Goal: Task Accomplishment & Management: Manage account settings

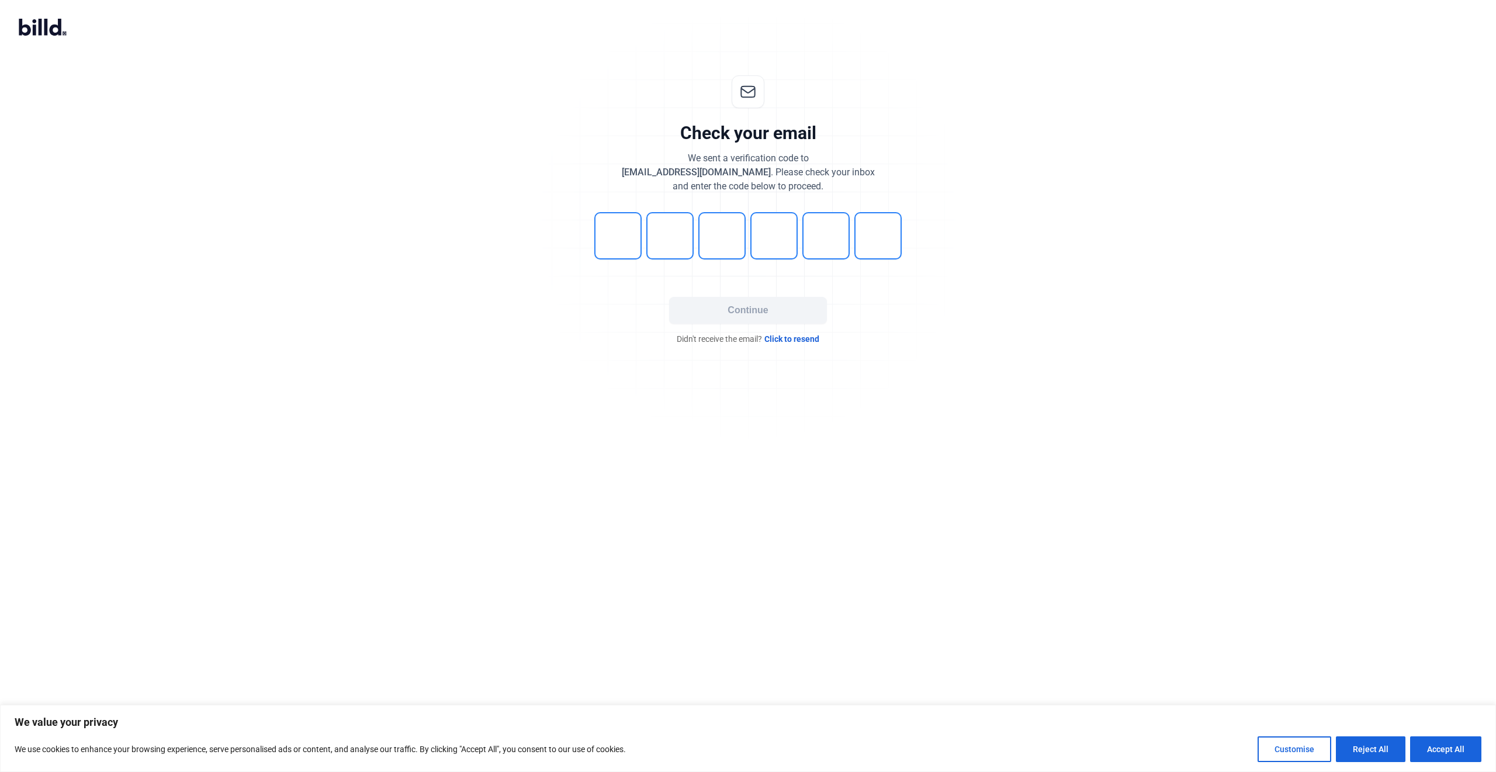
click at [622, 241] on input "tel" at bounding box center [617, 235] width 47 height 47
click at [631, 244] on input "tel" at bounding box center [617, 235] width 47 height 47
click at [625, 246] on input "tel" at bounding box center [617, 235] width 47 height 47
type input "6"
type input "9"
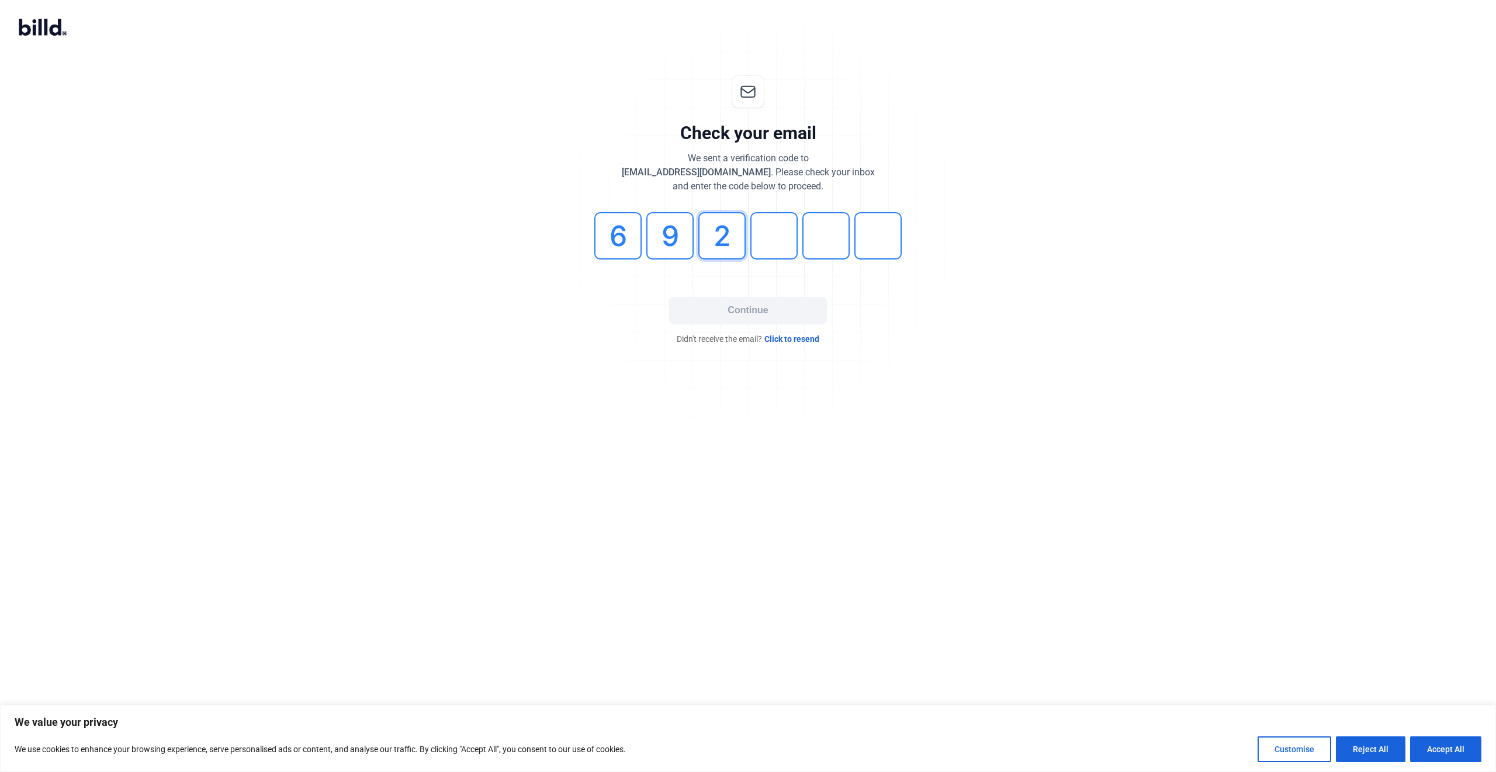
type input "2"
type input "0"
type input "2"
type input "7"
click at [765, 316] on button "Continue" at bounding box center [748, 310] width 158 height 27
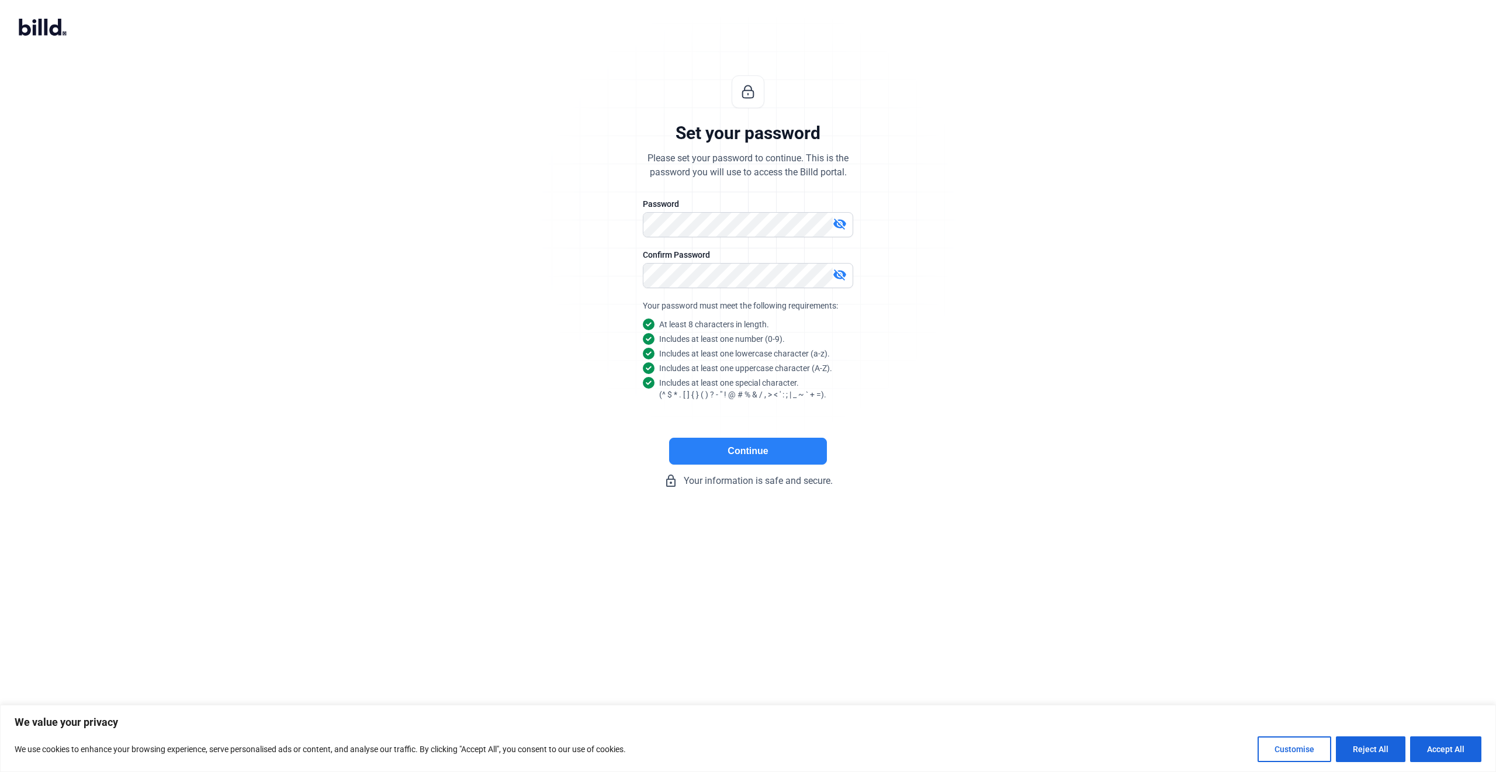
click at [764, 449] on button "Continue" at bounding box center [748, 451] width 158 height 27
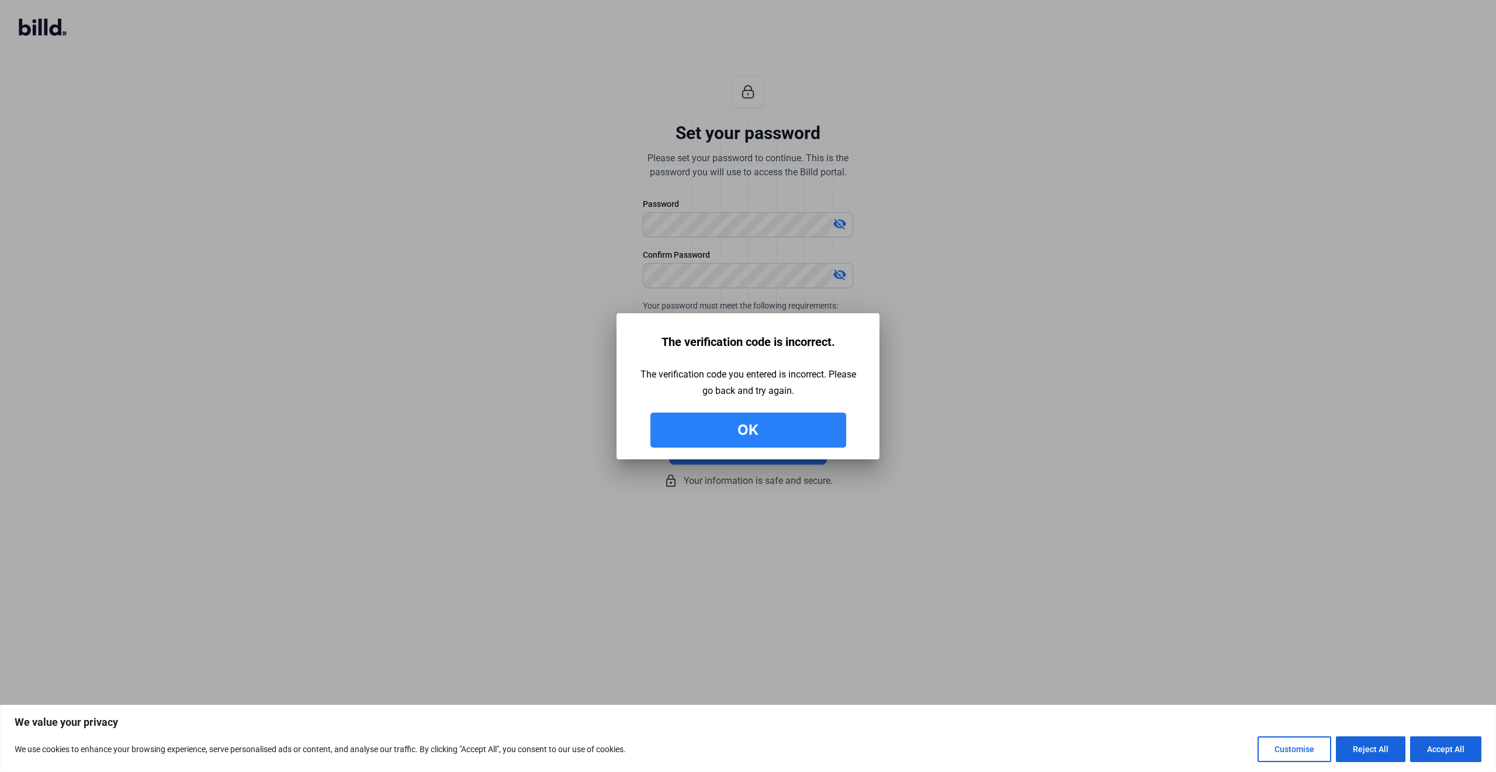
click at [759, 434] on button "Ok" at bounding box center [748, 430] width 196 height 35
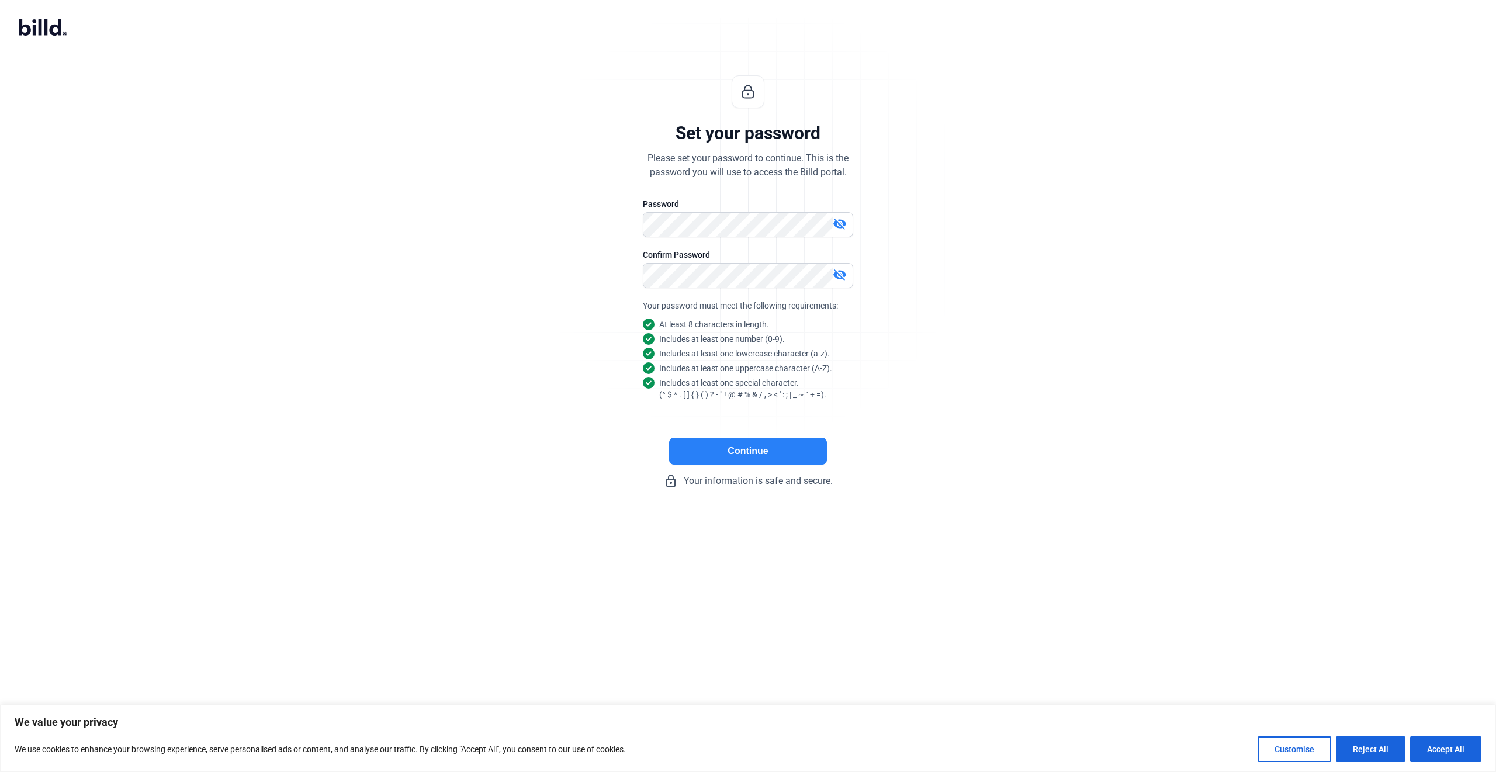
click at [752, 449] on button "Continue" at bounding box center [748, 451] width 158 height 27
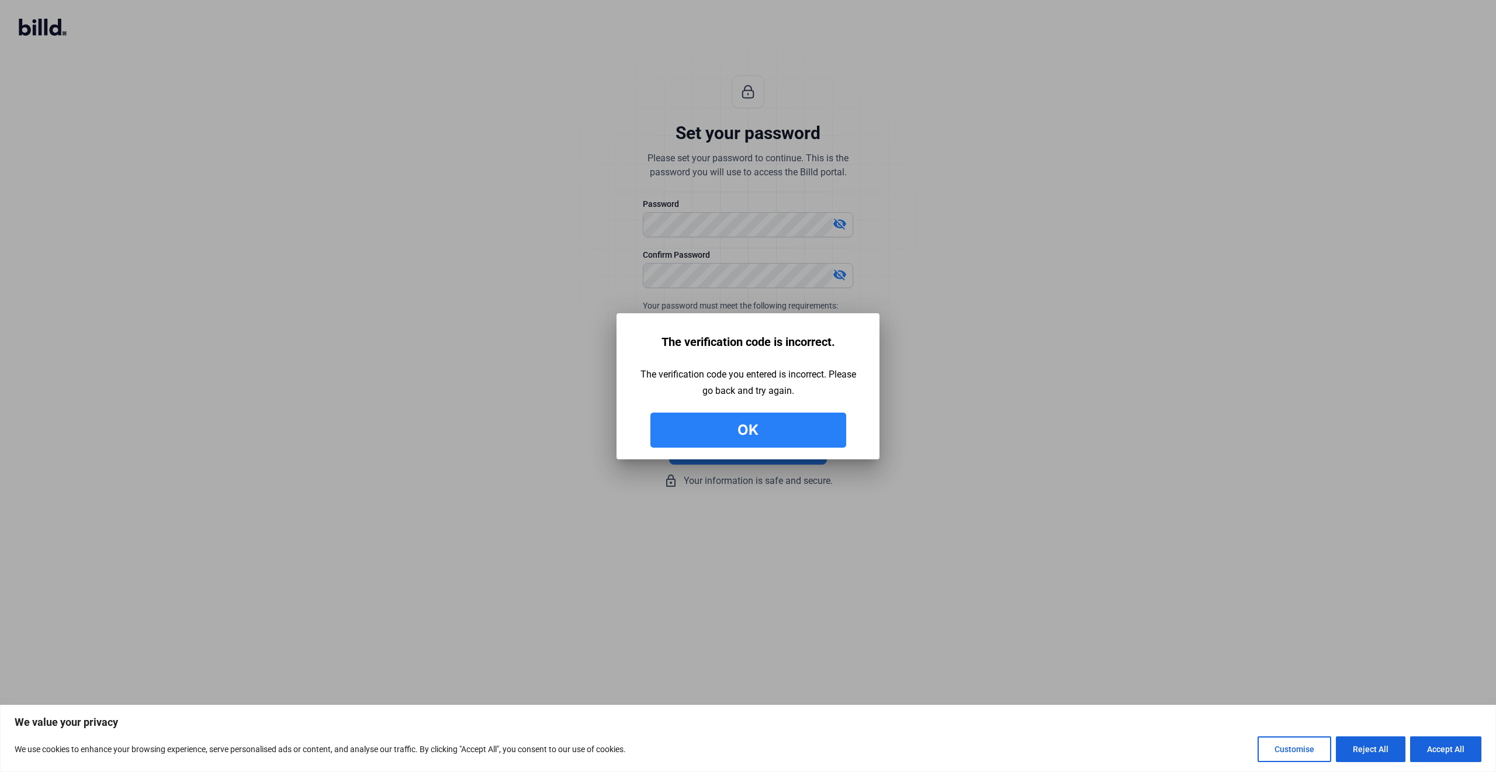
click at [809, 430] on button "Ok" at bounding box center [748, 430] width 196 height 35
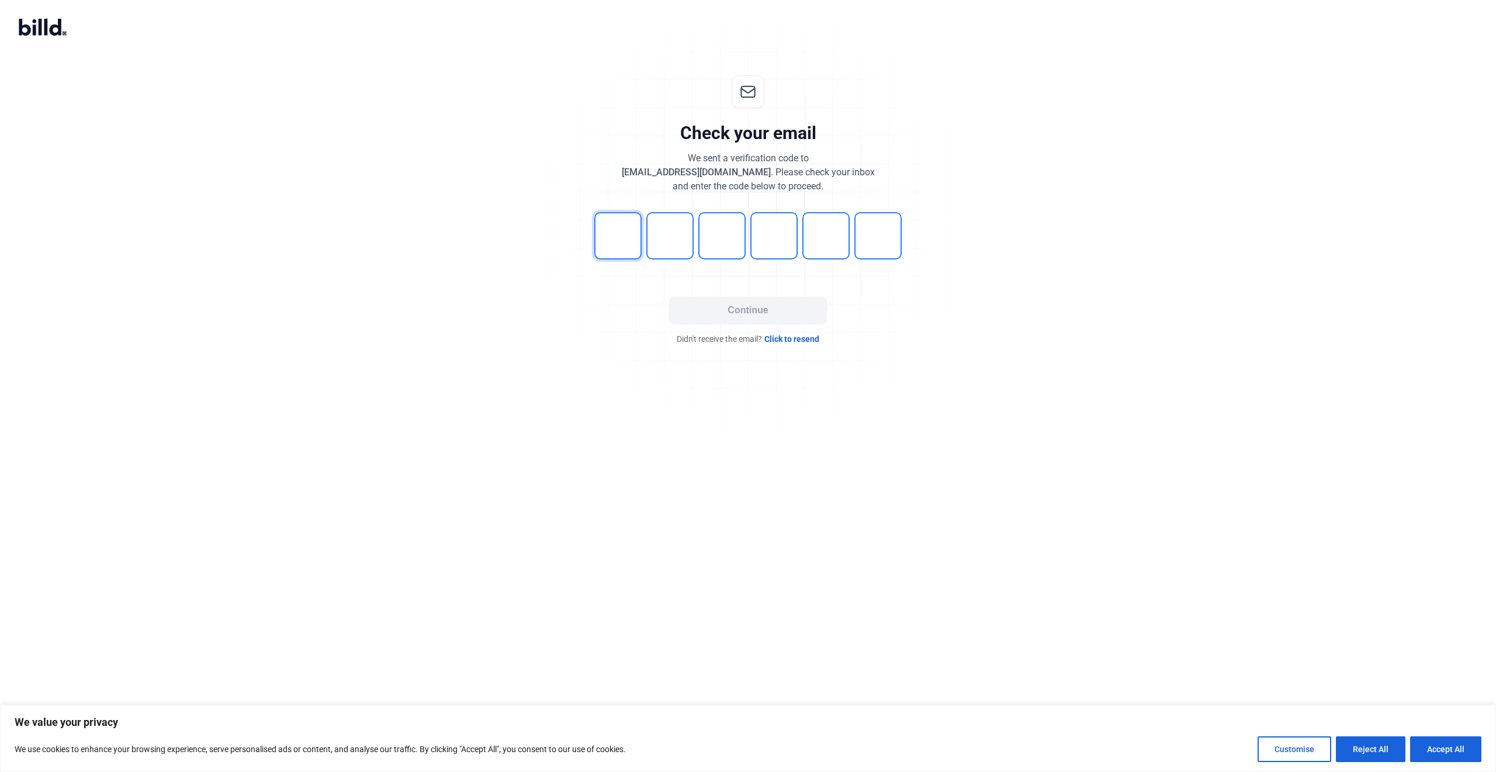
click at [616, 243] on input "tel" at bounding box center [617, 235] width 47 height 47
type input "7"
type input "0"
type input "6"
type input "0"
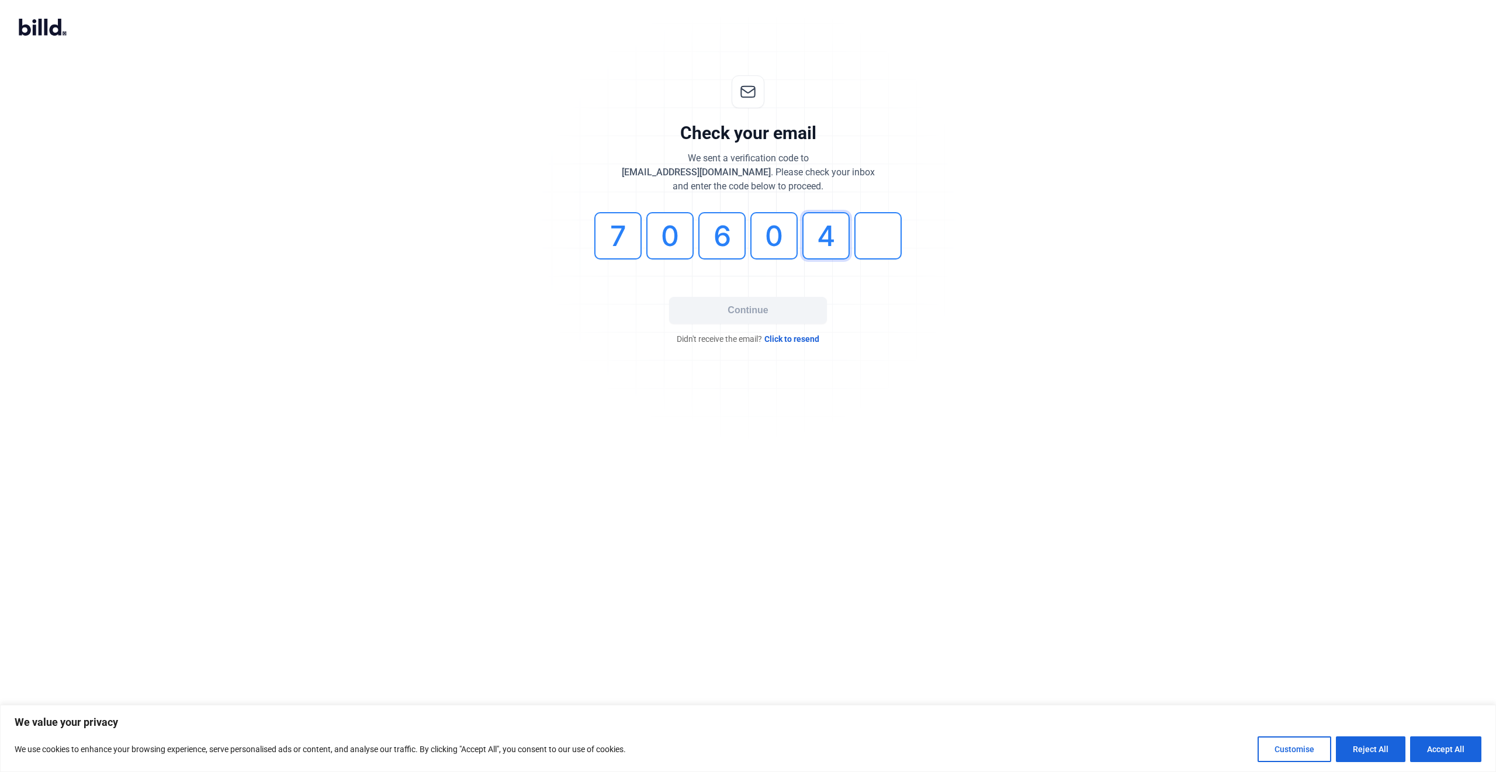
type input "4"
type input "6"
click at [768, 310] on button "Continue" at bounding box center [748, 310] width 158 height 27
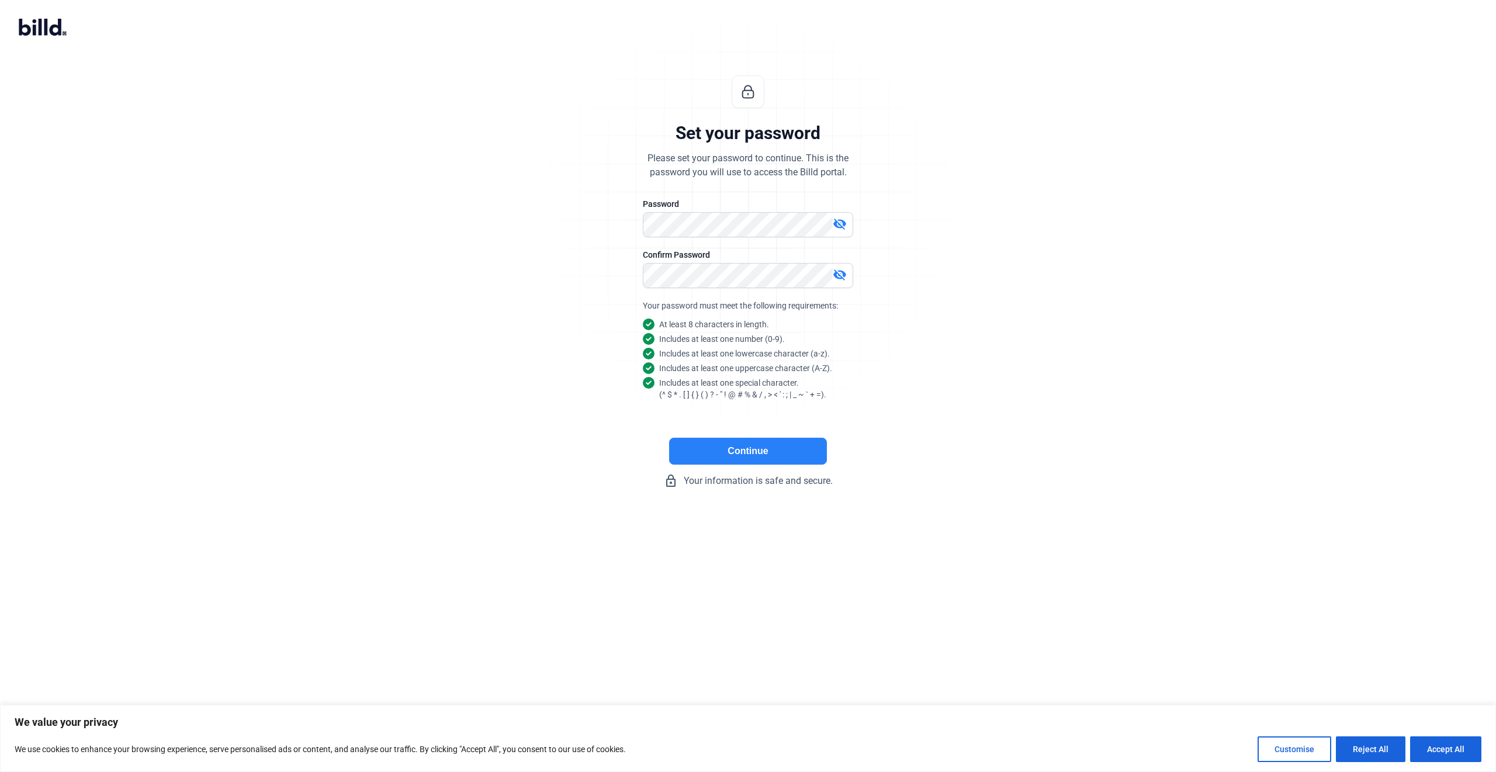
click at [735, 444] on button "Continue" at bounding box center [748, 451] width 158 height 27
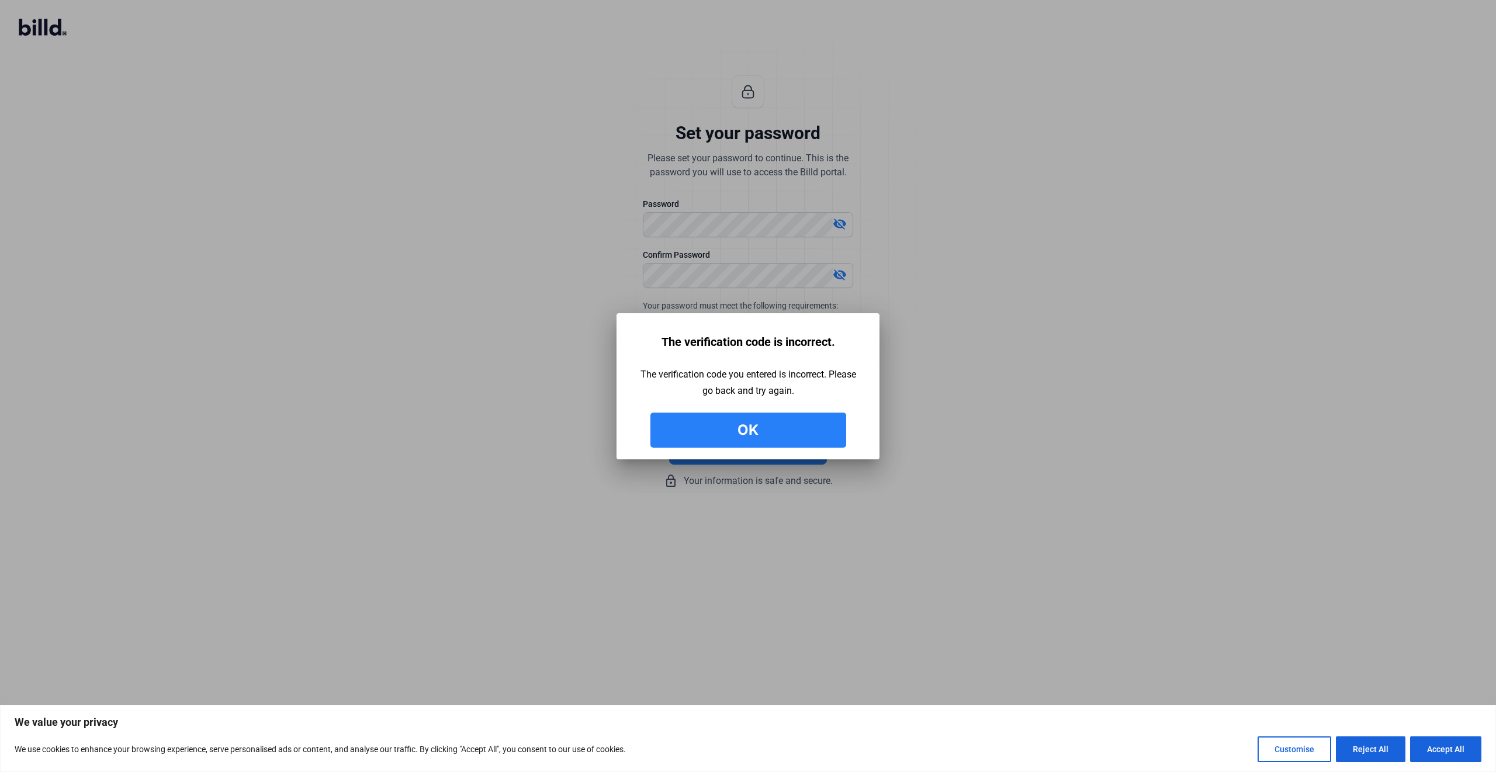
click at [775, 439] on button "Ok" at bounding box center [748, 430] width 196 height 35
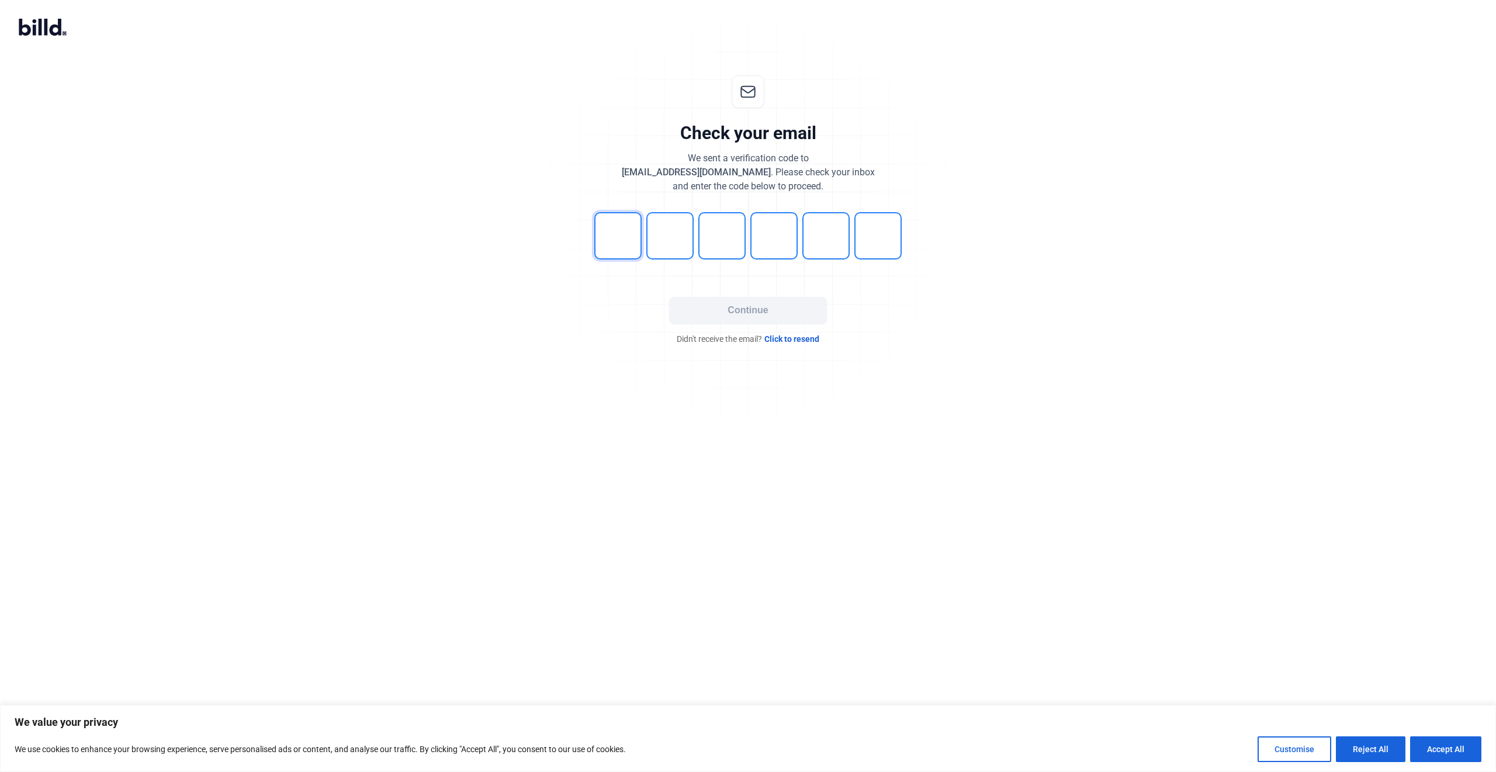
click at [615, 230] on input "tel" at bounding box center [617, 235] width 47 height 47
type input "3"
type input "0"
type input "2"
type input "0"
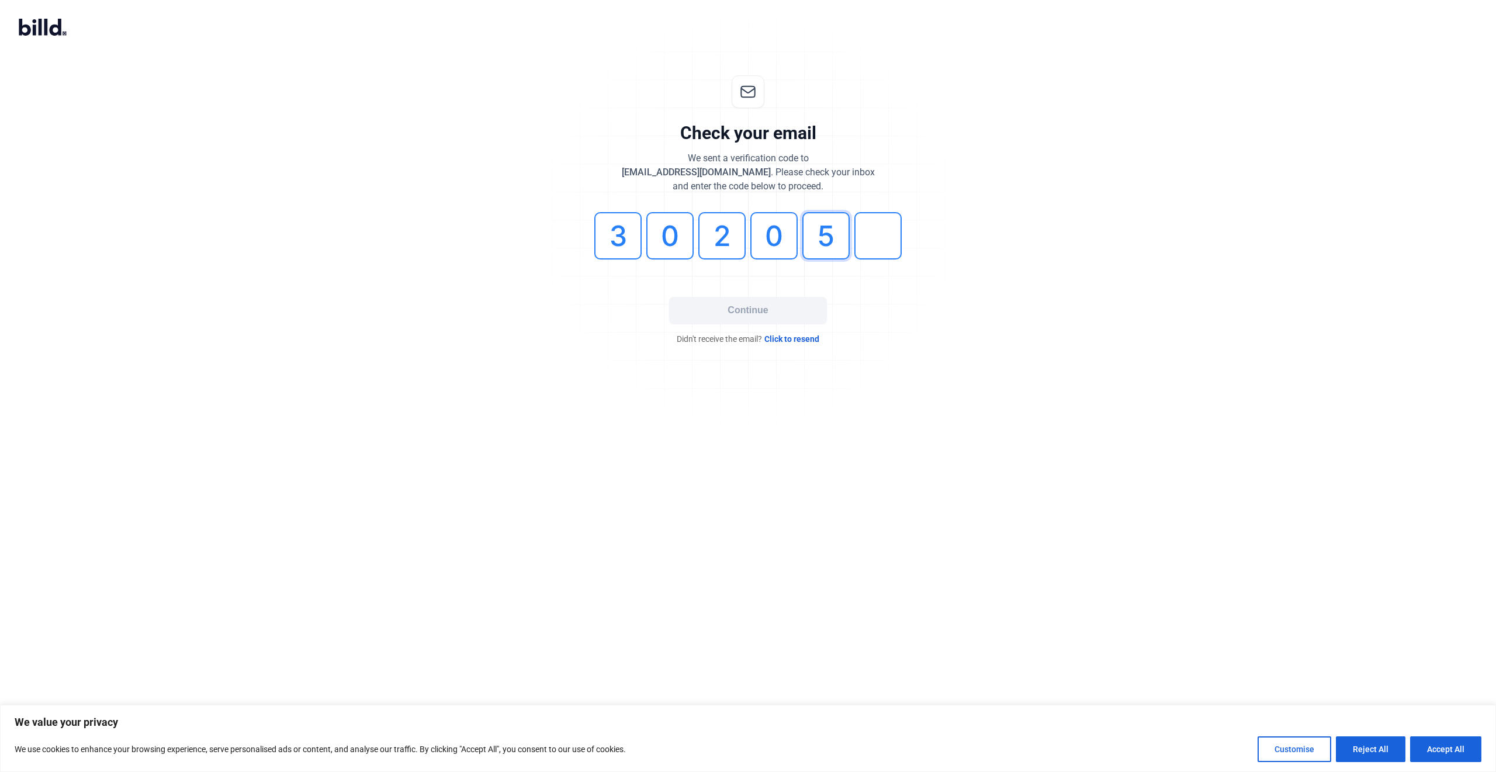
type input "5"
type input "8"
click at [784, 309] on button "Continue" at bounding box center [748, 310] width 158 height 27
click at [612, 242] on input "tel" at bounding box center [617, 235] width 47 height 47
type input "4"
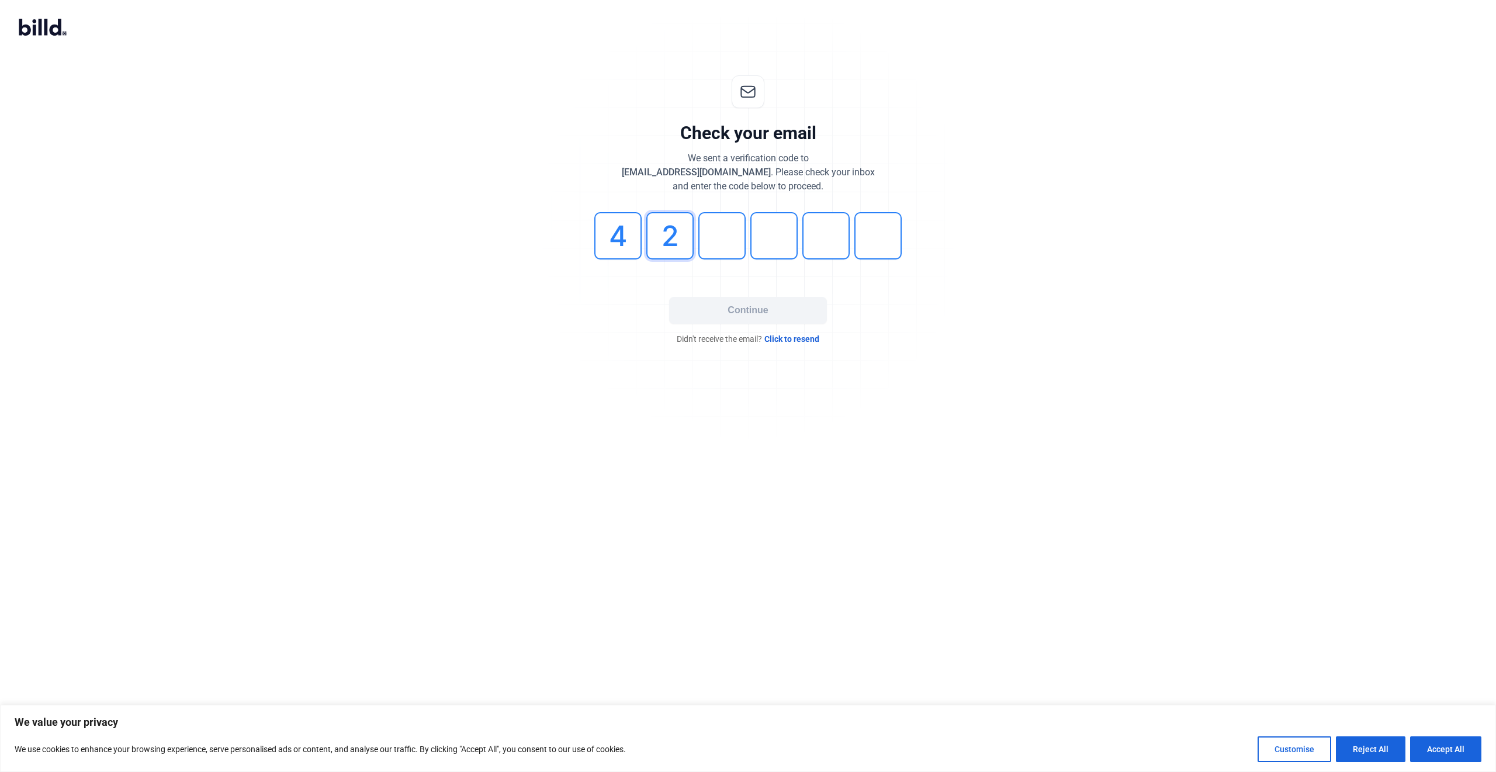
type input "2"
type input "3"
type input "9"
type input "6"
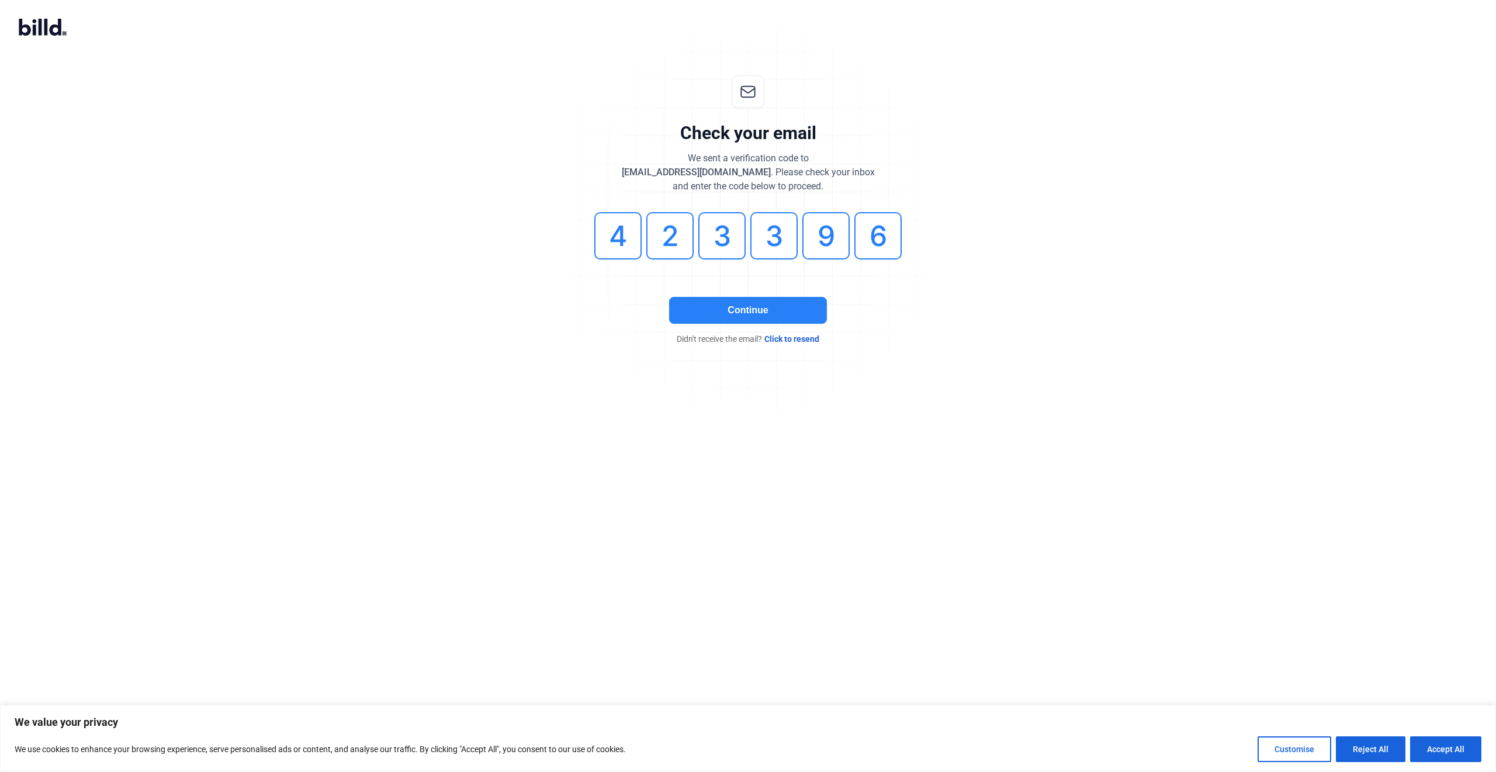
click at [771, 314] on button "Continue" at bounding box center [748, 310] width 158 height 27
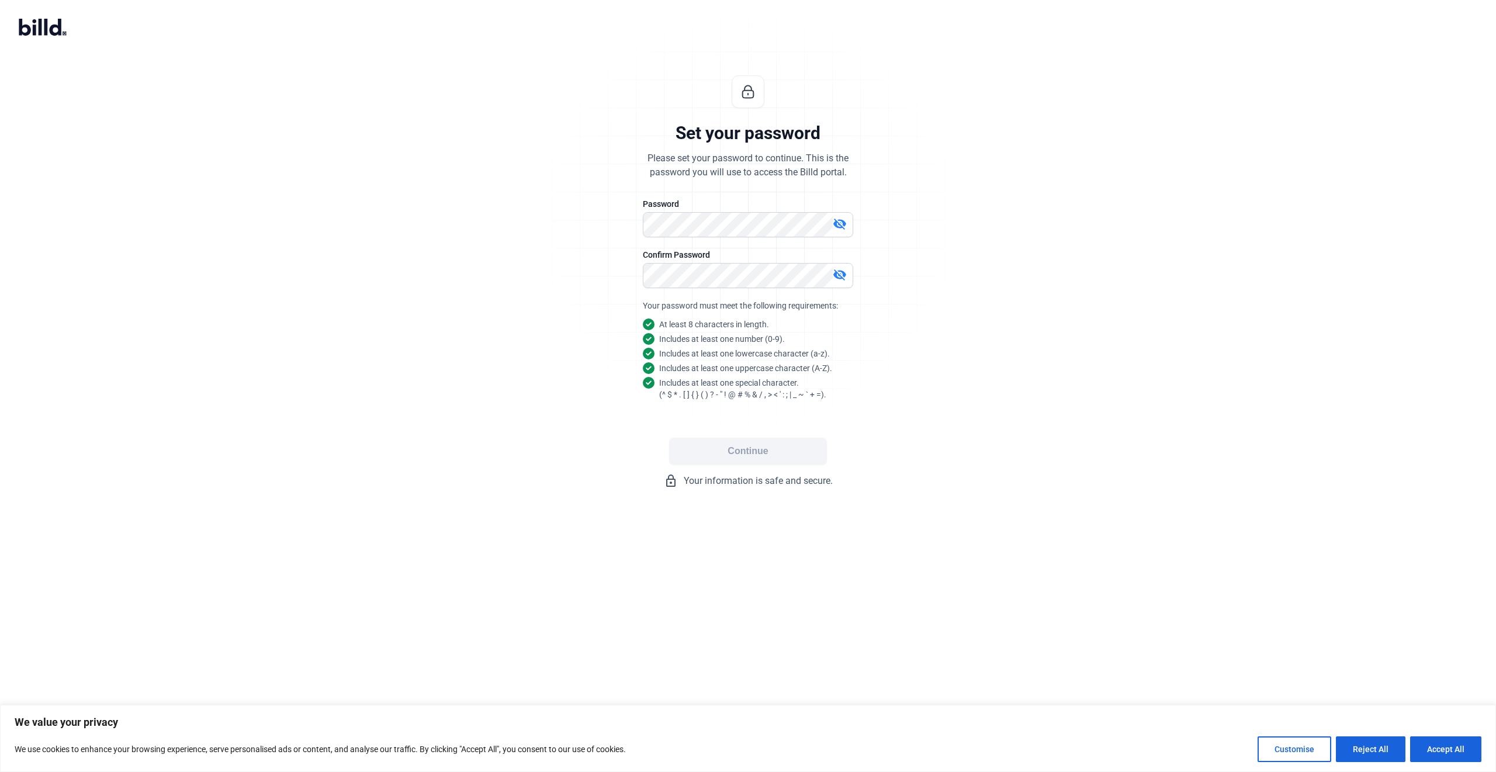
click at [957, 403] on div "Set your password Please set your password to continue. This is the password yo…" at bounding box center [748, 282] width 1496 height 450
click at [766, 451] on button "Continue" at bounding box center [748, 451] width 158 height 27
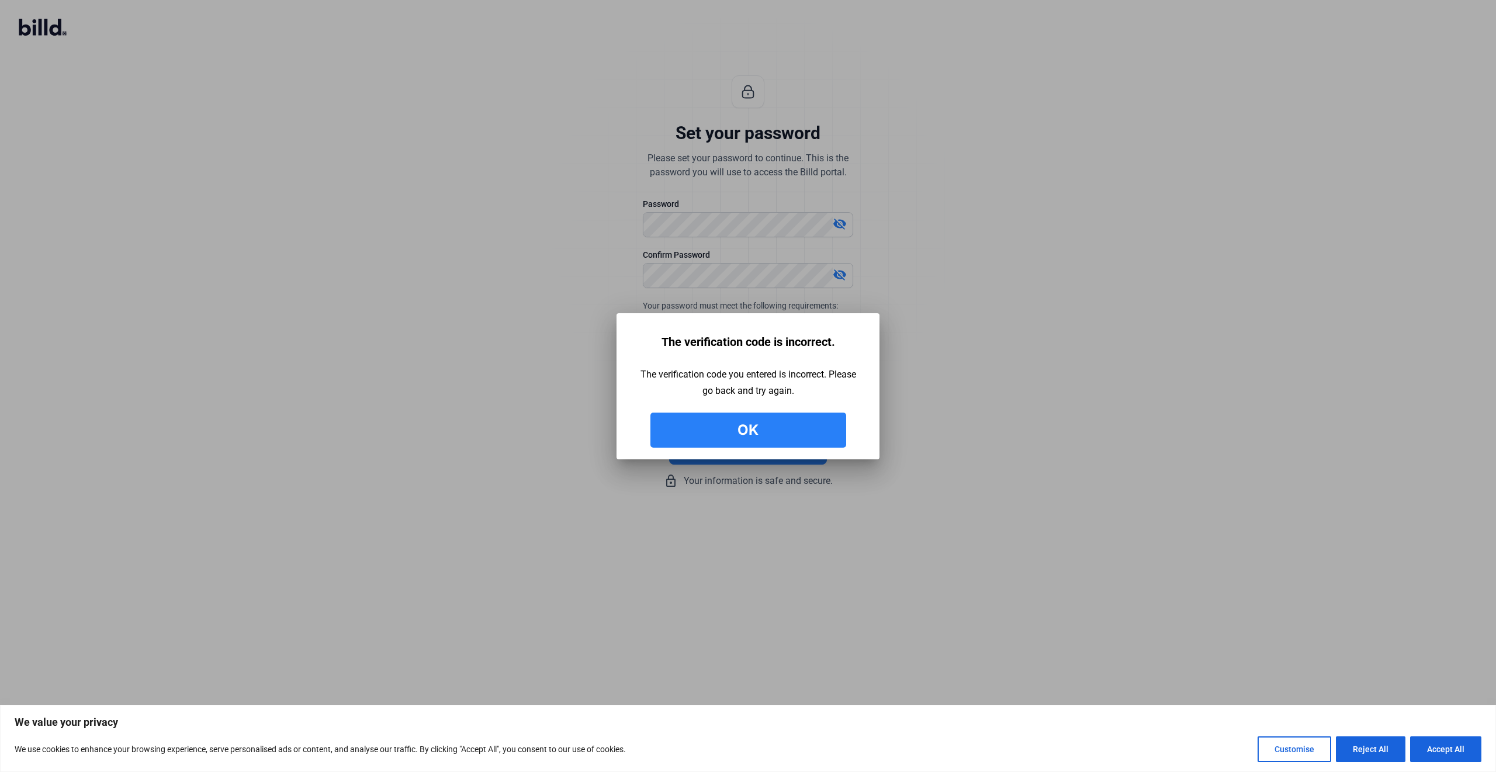
click at [767, 432] on button "Ok" at bounding box center [748, 430] width 196 height 35
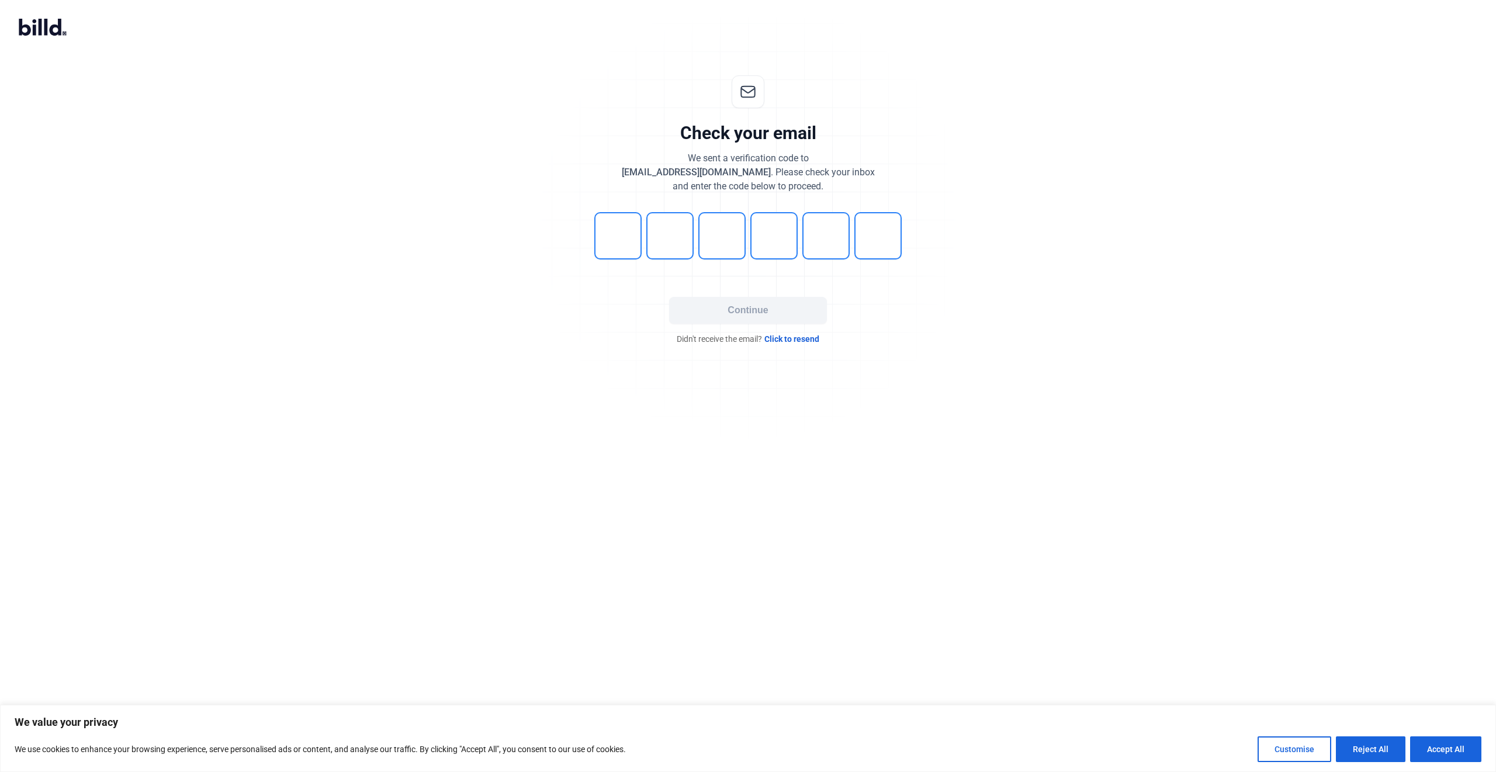
click at [625, 230] on input "tel" at bounding box center [617, 235] width 47 height 47
click at [622, 230] on input "tel" at bounding box center [617, 235] width 47 height 47
click at [802, 338] on span "Click to resend" at bounding box center [791, 339] width 55 height 12
click at [797, 336] on span "Click to resend" at bounding box center [791, 339] width 55 height 12
